Goal: Book appointment/travel/reservation

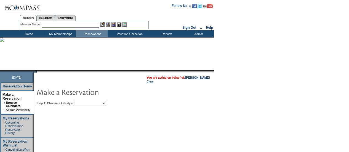
click at [106, 103] on select "Beach Leisure Metropolitan Mountain OIAL for Adventure OIAL for Couples OIAL fo…" at bounding box center [90, 103] width 31 height 4
select select "Beach"
click at [84, 101] on select "Beach Leisure Metropolitan Mountain OIAL for Adventure OIAL for Couples OIAL fo…" at bounding box center [90, 103] width 31 height 4
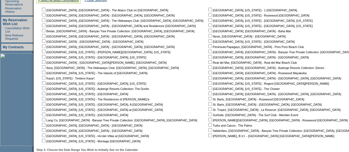
scroll to position [122, 0]
click at [45, 8] on input "checkbox" at bounding box center [44, 9] width 4 height 4
checkbox input "true"
click at [46, 24] on input "checkbox" at bounding box center [44, 25] width 4 height 4
checkbox input "true"
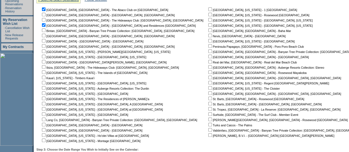
click at [46, 41] on input "checkbox" at bounding box center [44, 41] width 4 height 4
checkbox input "true"
click at [46, 63] on input "checkbox" at bounding box center [44, 62] width 4 height 4
checkbox input "true"
click at [46, 65] on input "checkbox" at bounding box center [44, 67] width 4 height 4
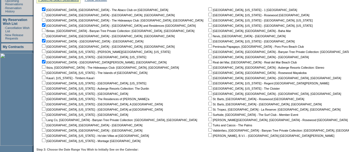
checkbox input "true"
click at [46, 78] on input "checkbox" at bounding box center [44, 78] width 4 height 4
drag, startPoint x: 46, startPoint y: 78, endPoint x: 43, endPoint y: 79, distance: 3.3
click at [43, 79] on table "[GEOGRAPHIC_DATA], [GEOGRAPHIC_DATA] - The Abaco Club on [GEOGRAPHIC_DATA] [GEO…" at bounding box center [211, 74] width 350 height 137
click at [46, 78] on input "checkbox" at bounding box center [44, 78] width 4 height 4
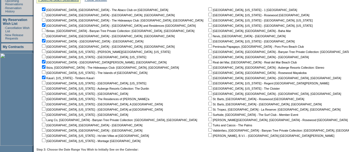
checkbox input "false"
click at [46, 124] on input "checkbox" at bounding box center [44, 125] width 4 height 4
checkbox input "true"
click at [46, 130] on input "checkbox" at bounding box center [44, 130] width 4 height 4
checkbox input "true"
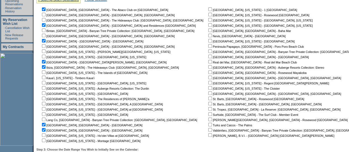
click at [208, 31] on input "checkbox" at bounding box center [210, 30] width 4 height 4
checkbox input "true"
click at [208, 35] on input "checkbox" at bounding box center [210, 36] width 4 height 4
checkbox input "true"
click at [208, 45] on input "checkbox" at bounding box center [210, 46] width 4 height 4
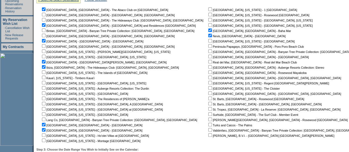
checkbox input "true"
click at [208, 62] on input "checkbox" at bounding box center [210, 62] width 4 height 4
checkbox input "true"
click at [208, 67] on input "checkbox" at bounding box center [210, 67] width 4 height 4
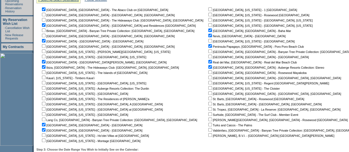
checkbox input "false"
click at [208, 73] on input "checkbox" at bounding box center [210, 72] width 4 height 4
checkbox input "true"
click at [208, 103] on input "checkbox" at bounding box center [210, 104] width 4 height 4
checkbox input "true"
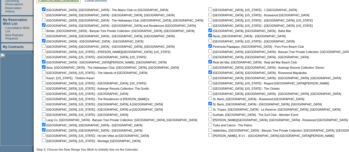
click at [208, 125] on input "checkbox" at bounding box center [210, 125] width 4 height 4
checkbox input "true"
click at [208, 135] on input "checkbox" at bounding box center [210, 135] width 4 height 4
checkbox input "true"
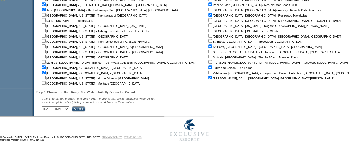
click at [69, 108] on select "[DATE] - [DATE] [DATE] - [DATE] [DATE] - [DATE] [DATE] - [DATE] [DATE] - [DATE]…" at bounding box center [55, 108] width 27 height 4
select select "[DATE]|[DATE]"
click at [45, 106] on select "[DATE] - [DATE] [DATE] - [DATE] [DATE] - [DATE] [DATE] - [DATE] [DATE] - [DATE]…" at bounding box center [55, 108] width 27 height 4
click at [85, 107] on input "Submit" at bounding box center [79, 108] width 14 height 5
